Goal: Task Accomplishment & Management: Complete application form

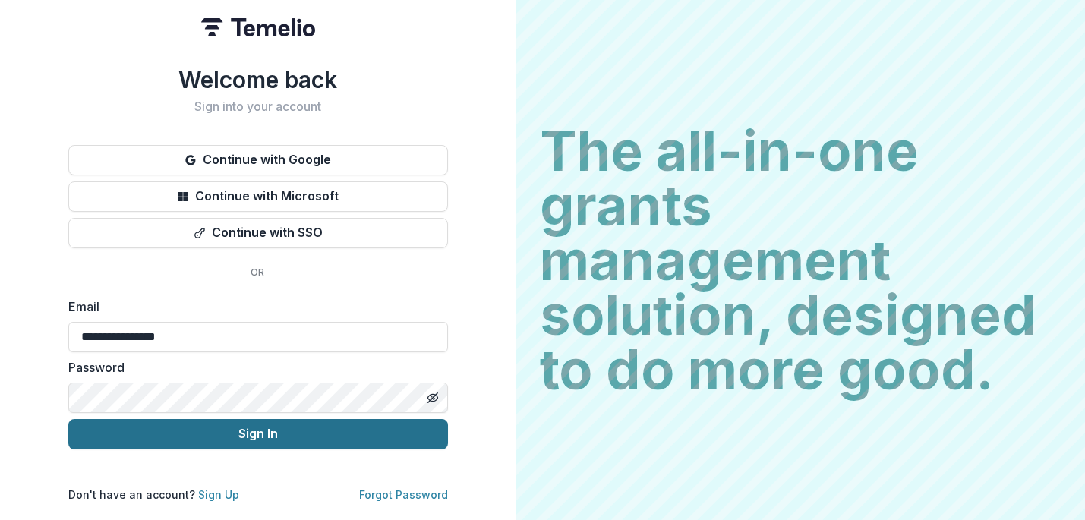
click at [290, 430] on button "Sign In" at bounding box center [258, 434] width 380 height 30
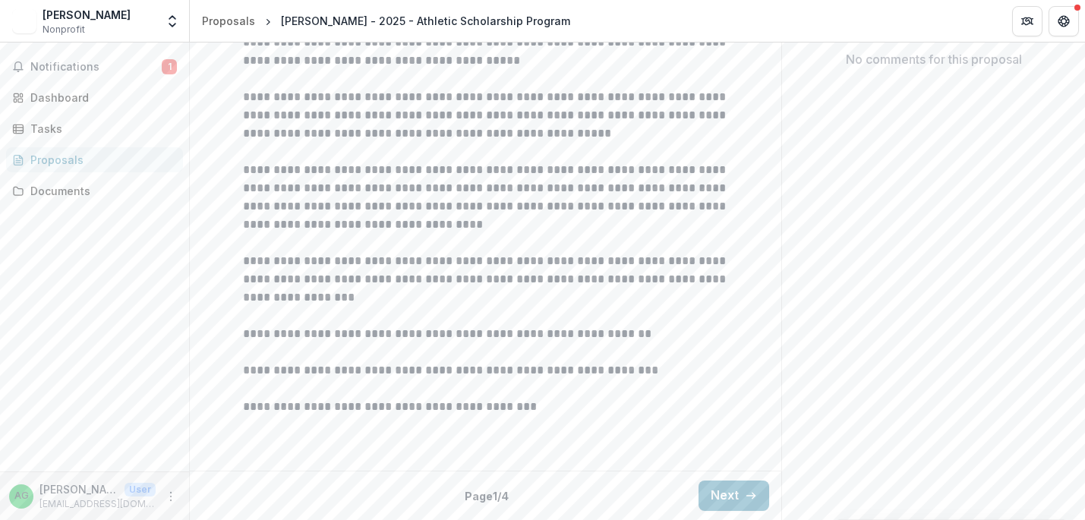
scroll to position [471, 0]
click at [728, 485] on button "Next" at bounding box center [734, 496] width 71 height 30
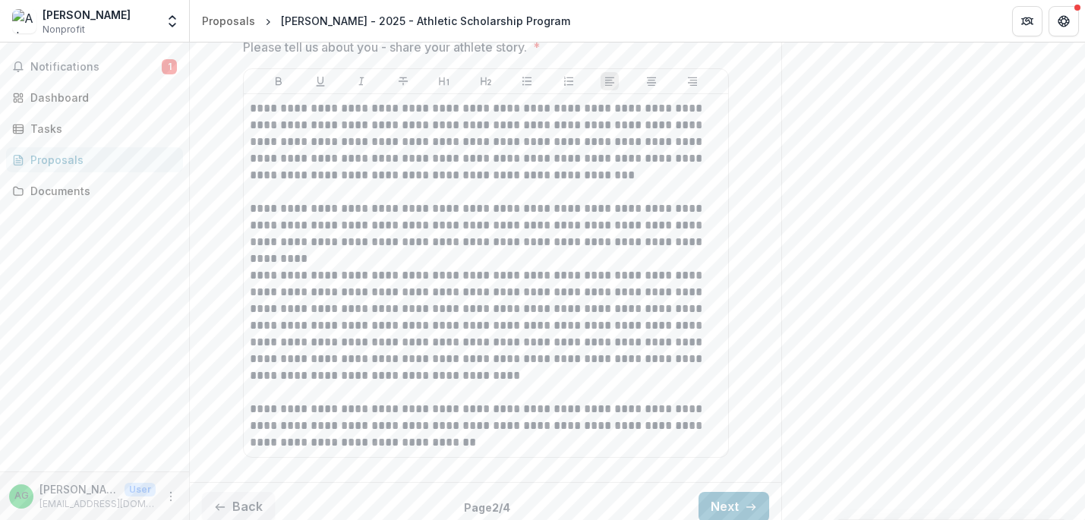
scroll to position [1201, 0]
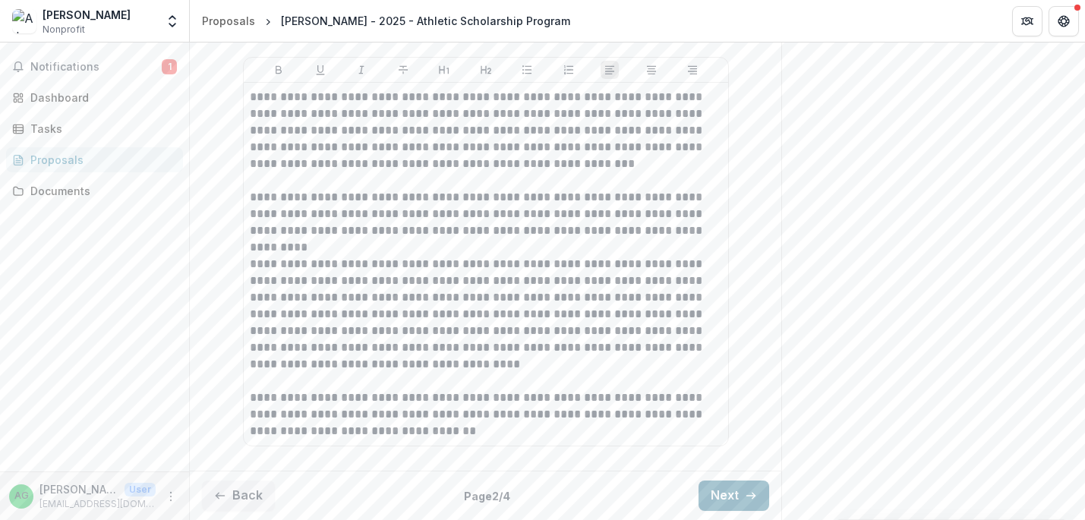
click at [721, 498] on button "Next" at bounding box center [734, 496] width 71 height 30
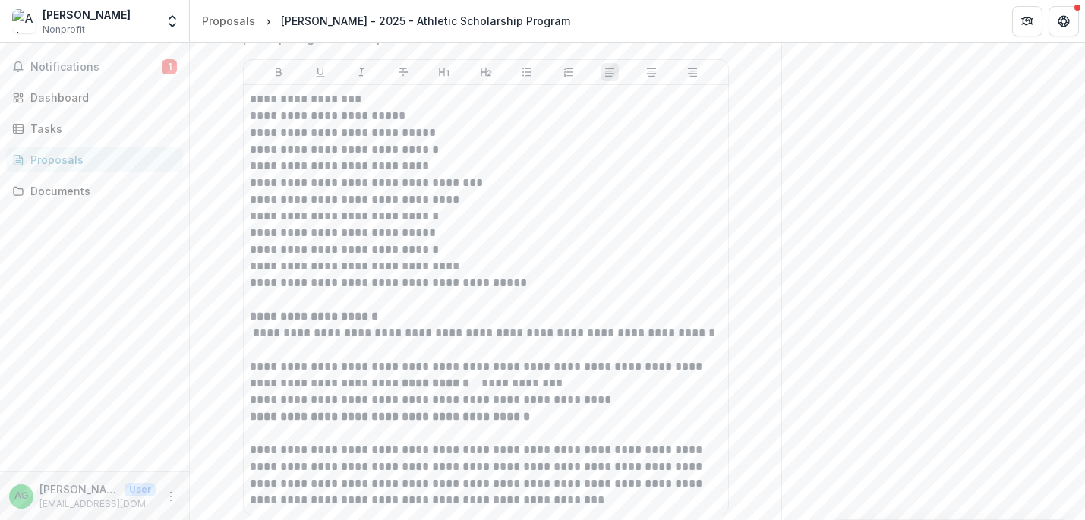
scroll to position [1060, 0]
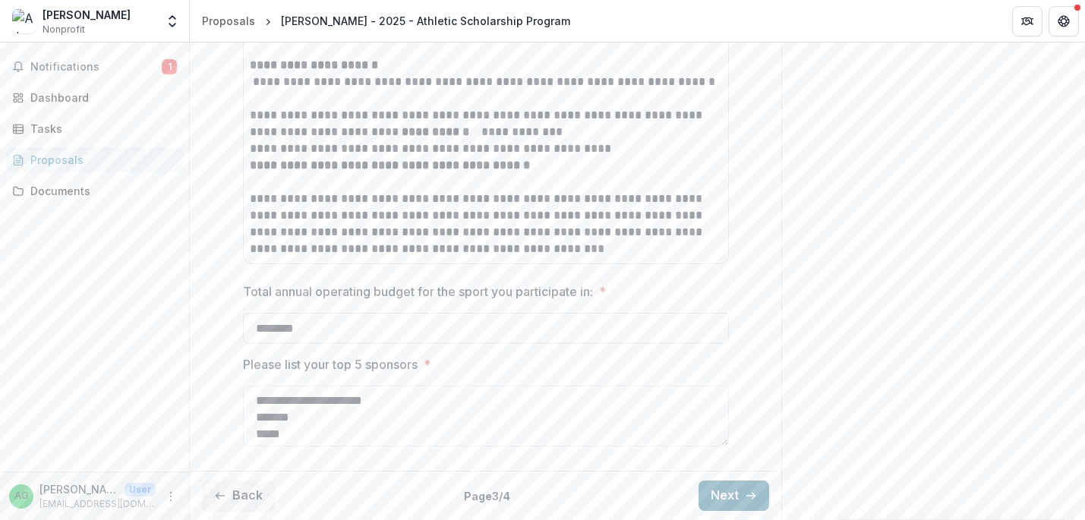
click at [729, 498] on button "Next" at bounding box center [734, 496] width 71 height 30
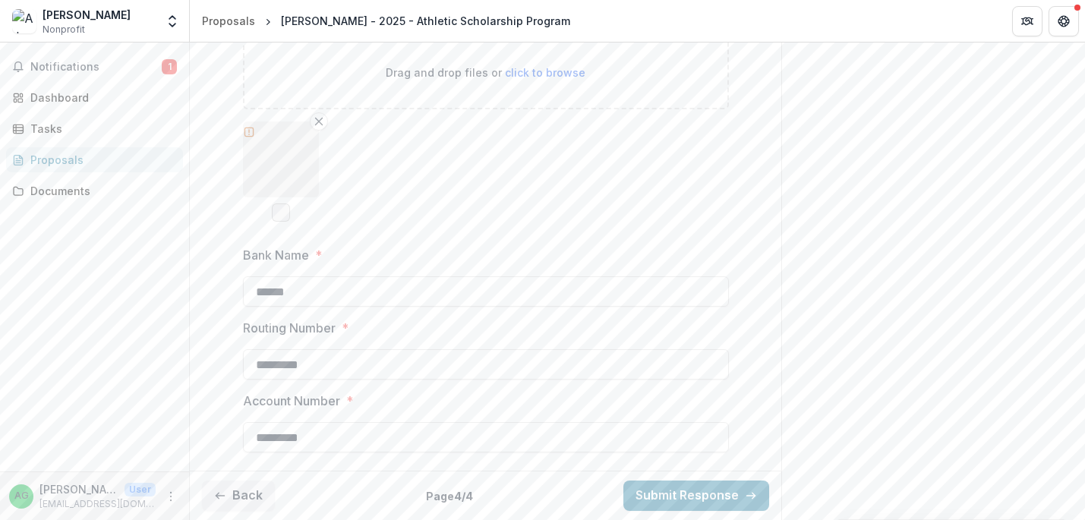
click at [286, 151] on div at bounding box center [281, 160] width 76 height 76
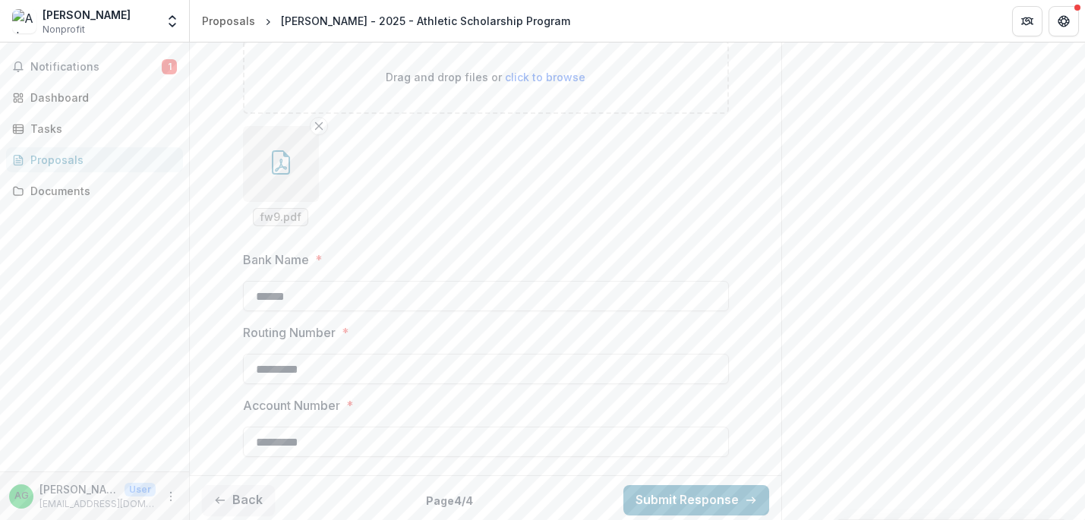
scroll to position [933, 0]
click at [272, 207] on span "fw9.pdf" at bounding box center [281, 213] width 42 height 13
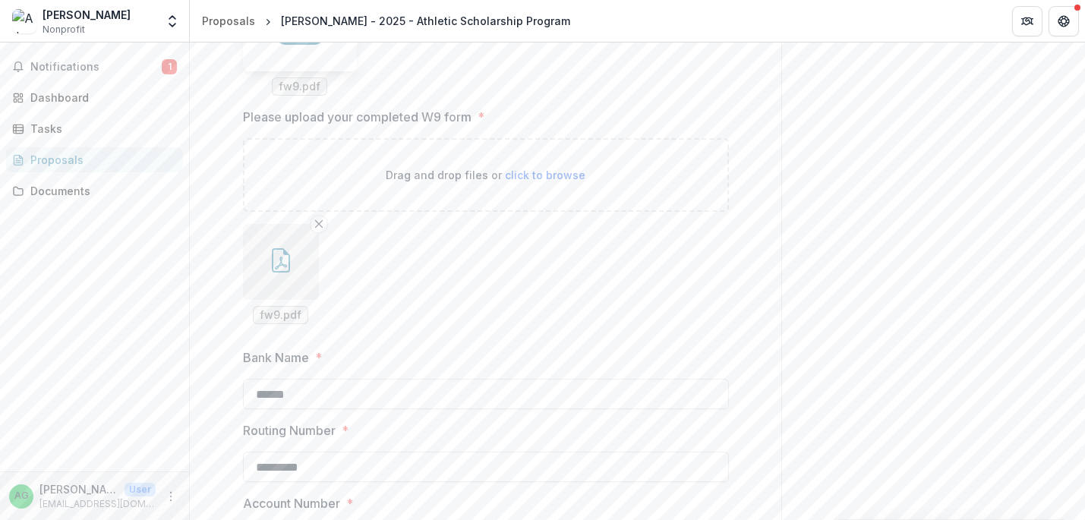
scroll to position [690, 0]
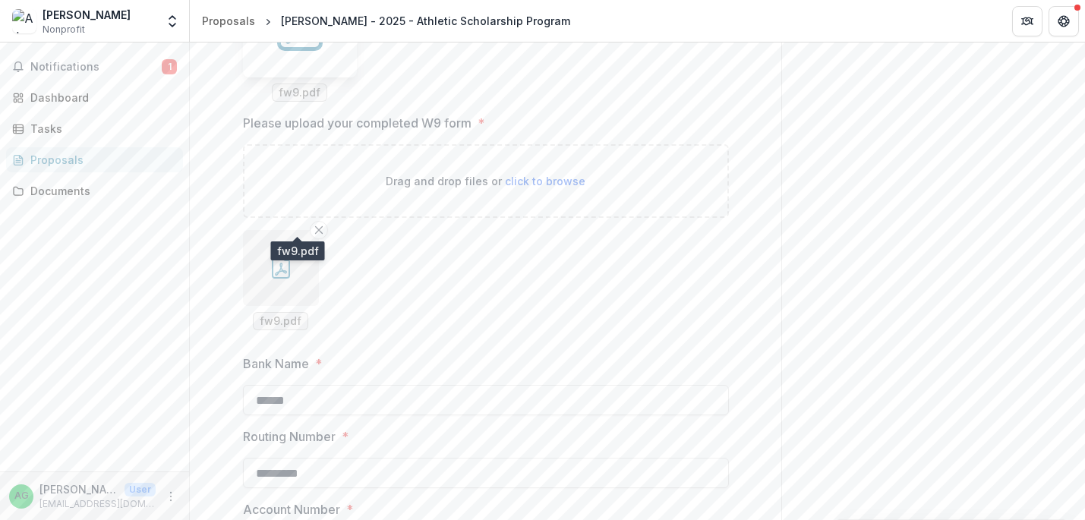
click at [302, 99] on span "fw9.pdf" at bounding box center [300, 93] width 42 height 13
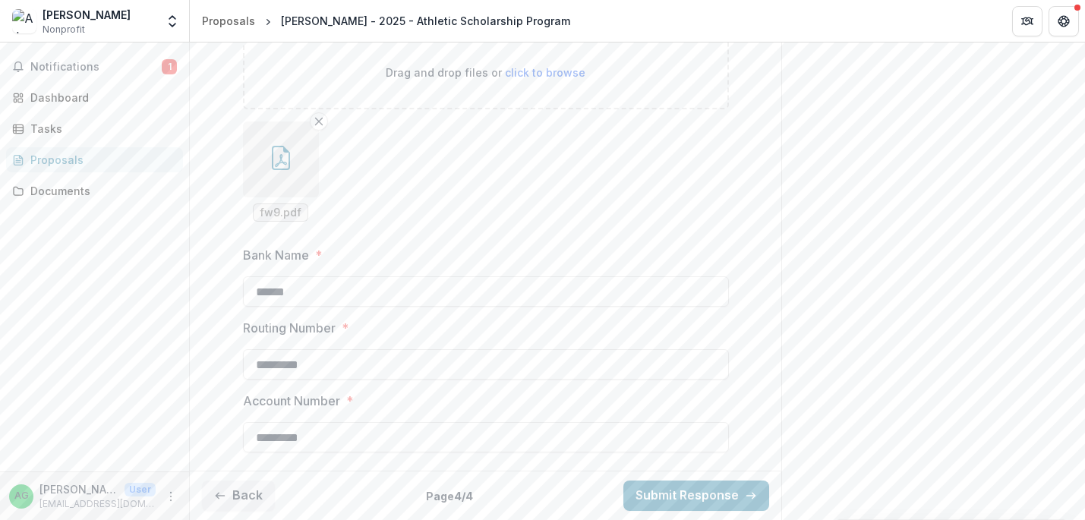
click at [267, 219] on span "fw9.pdf" at bounding box center [281, 213] width 42 height 13
click at [269, 170] on icon "button" at bounding box center [281, 158] width 24 height 24
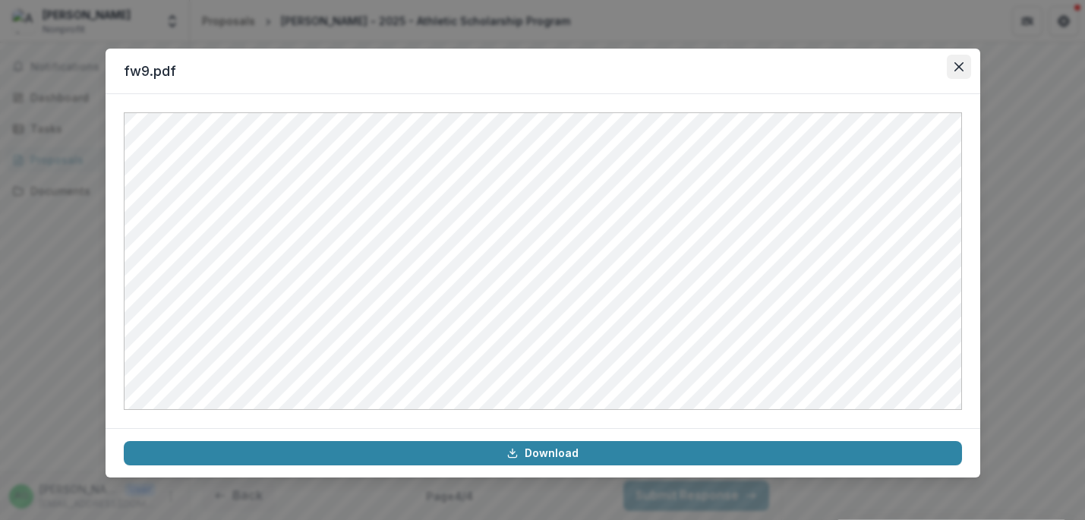
click at [955, 65] on icon "Close" at bounding box center [959, 66] width 9 height 9
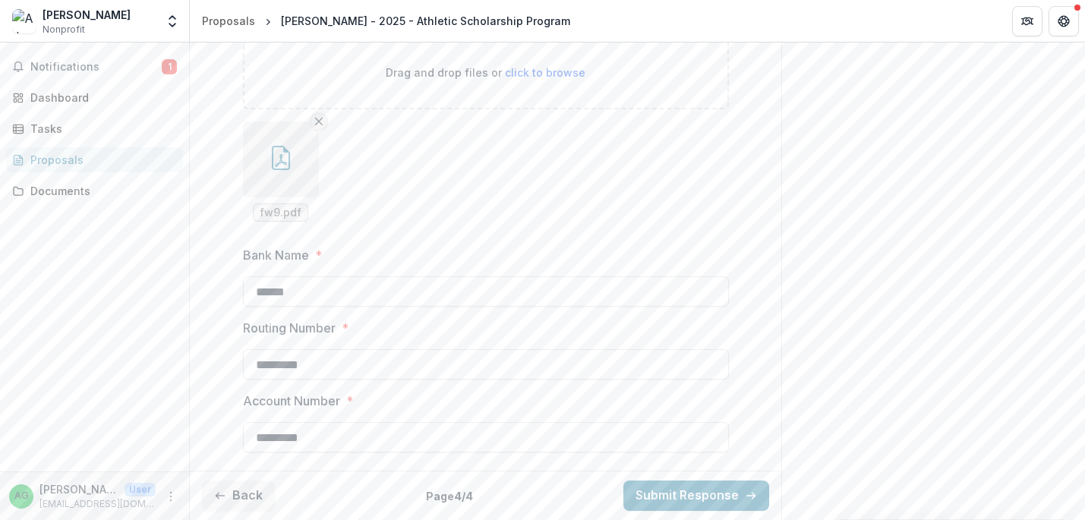
click at [316, 128] on icon "Remove File" at bounding box center [319, 121] width 12 height 12
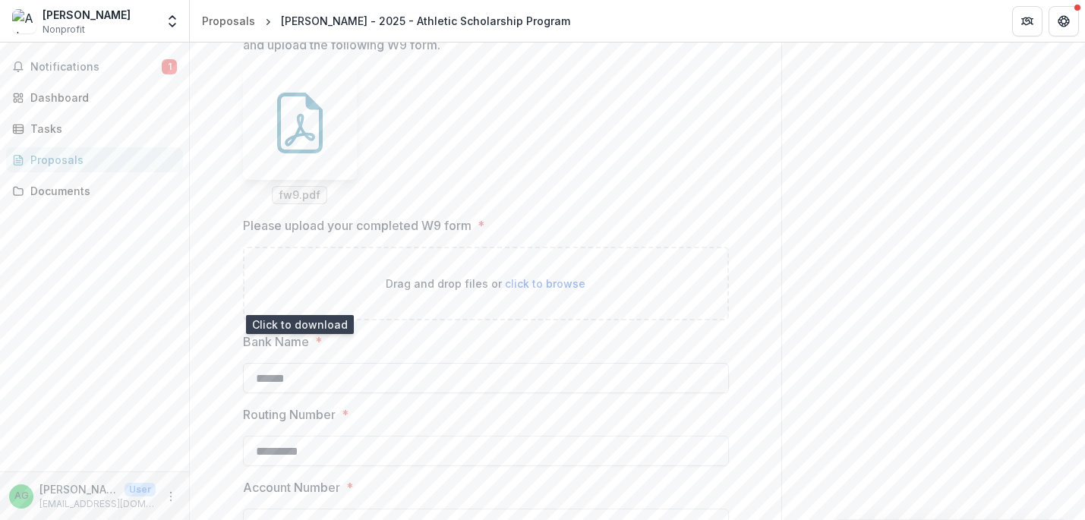
scroll to position [598, 0]
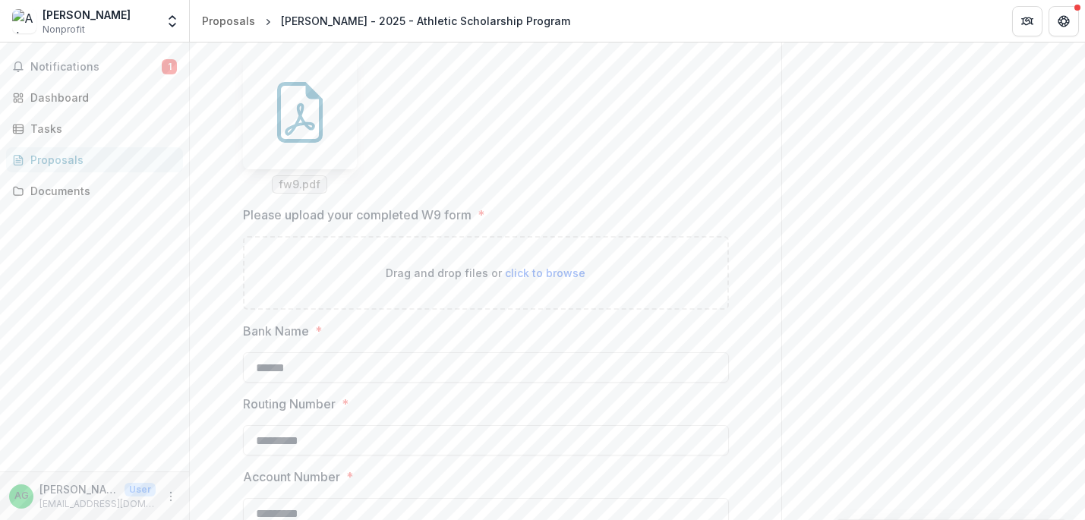
click at [525, 279] on span "click to browse" at bounding box center [545, 273] width 80 height 13
type input "**********"
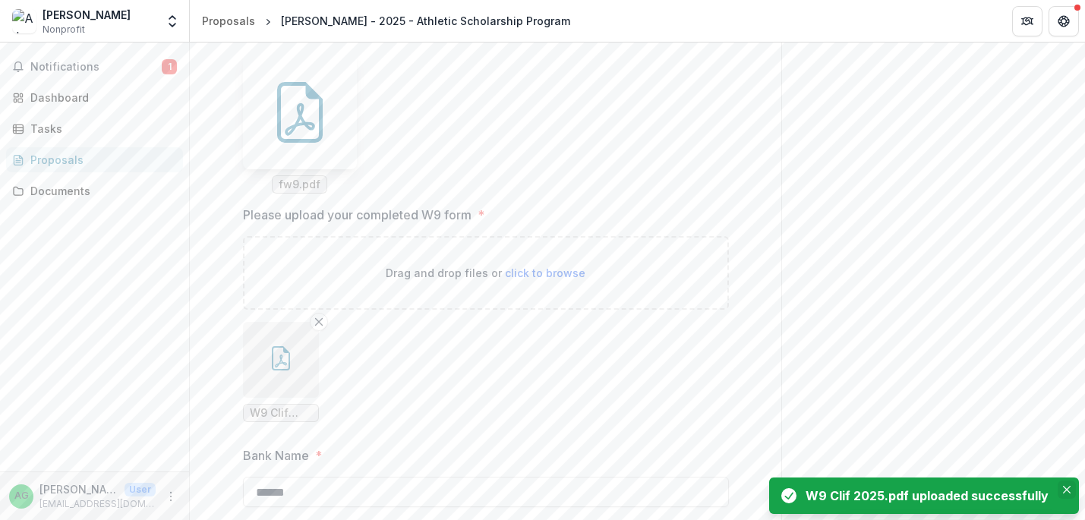
click at [1067, 487] on icon "Close" at bounding box center [1067, 490] width 8 height 8
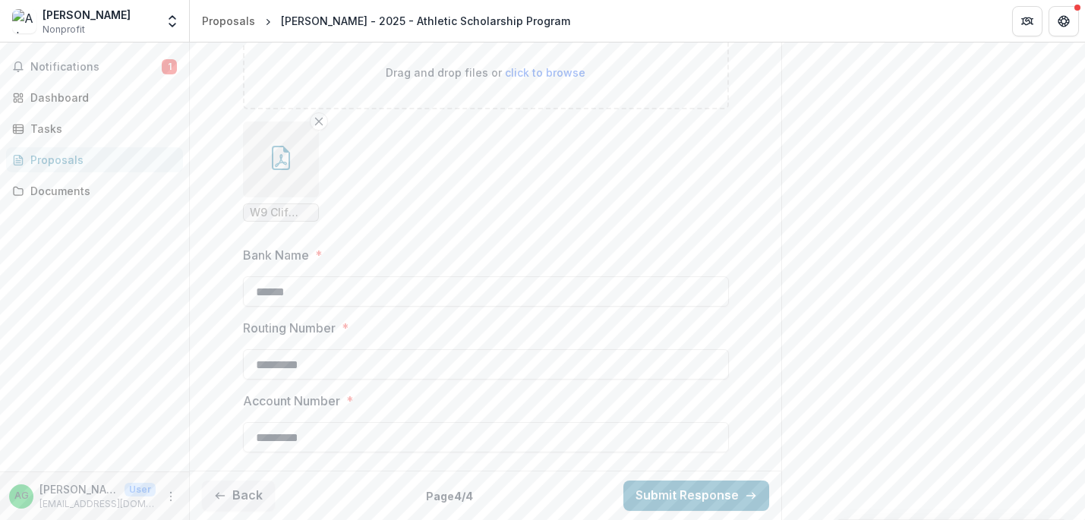
scroll to position [933, 0]
click at [659, 499] on button "Submit Response" at bounding box center [696, 496] width 146 height 30
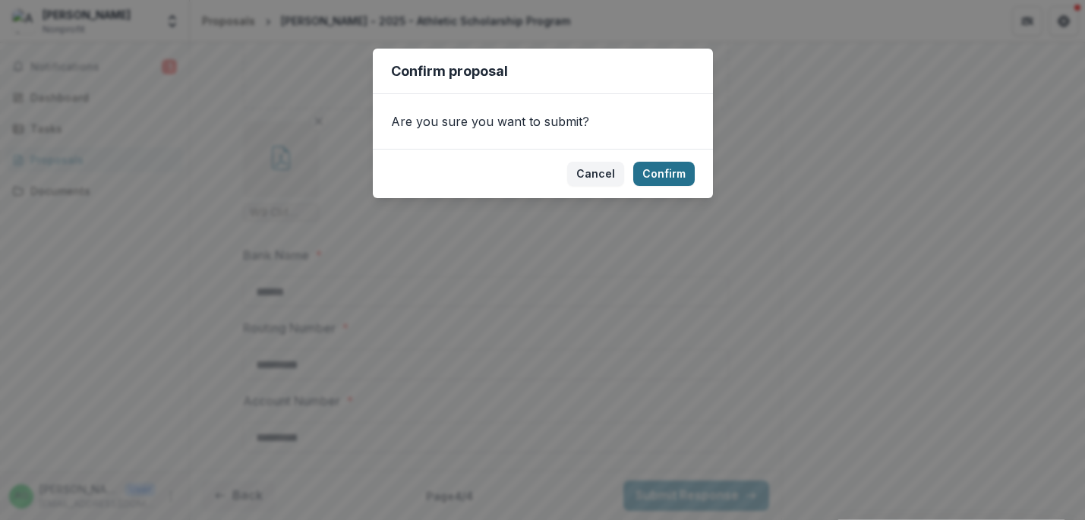
click at [675, 166] on button "Confirm" at bounding box center [664, 174] width 62 height 24
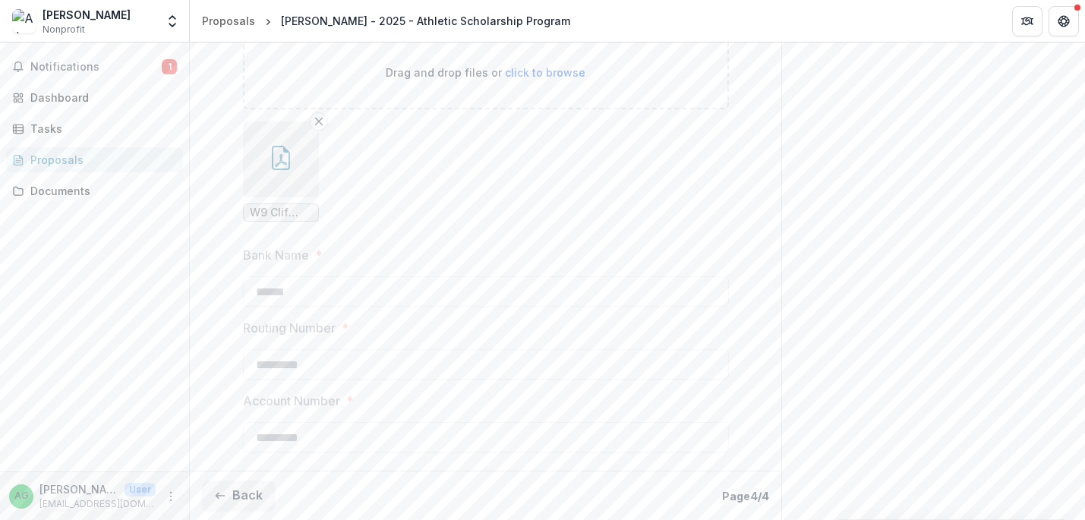
scroll to position [981, 0]
